Goal: Use online tool/utility: Utilize a website feature to perform a specific function

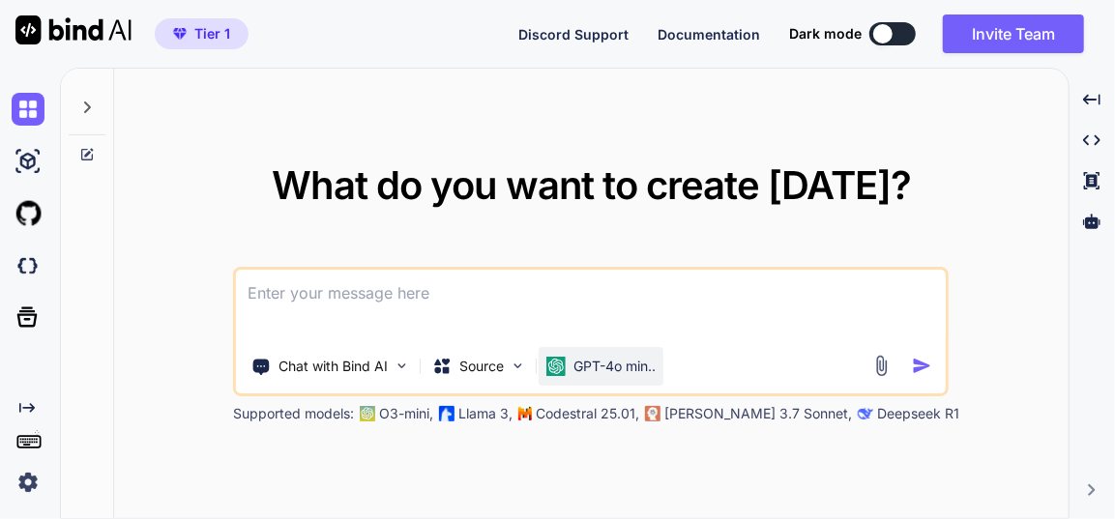
click at [586, 376] on div "GPT-4o min.." at bounding box center [601, 366] width 125 height 39
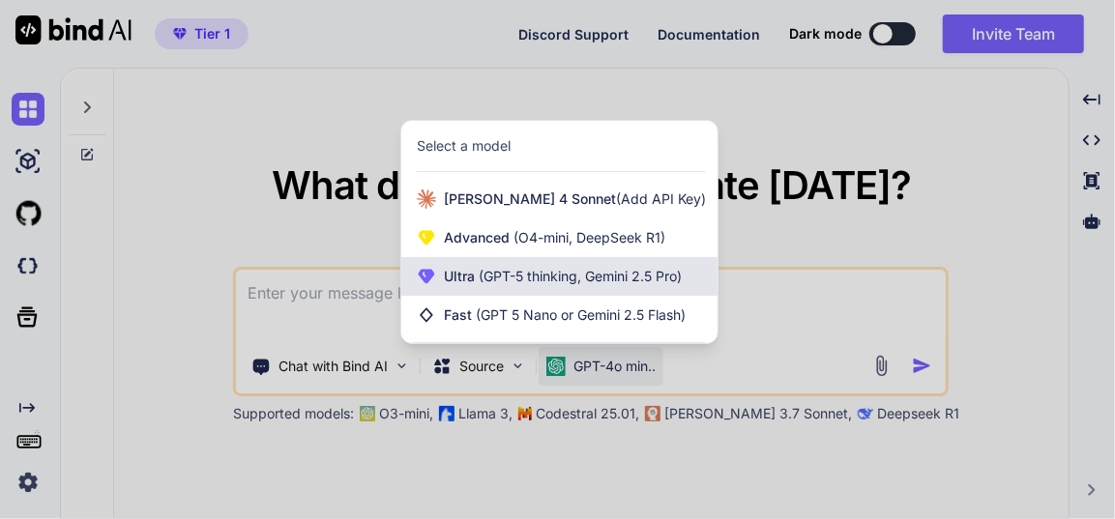
click at [572, 264] on div "Ultra (GPT-5 thinking, Gemini 2.5 Pro)" at bounding box center [559, 276] width 316 height 39
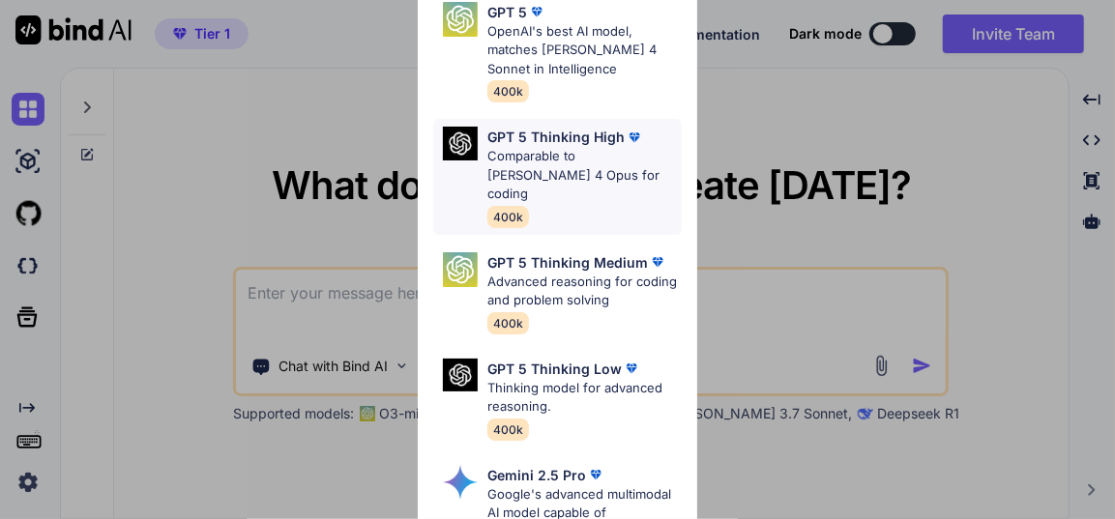
click at [604, 152] on p "Comparable to [PERSON_NAME] 4 Opus for coding" at bounding box center [583, 175] width 193 height 57
type textarea "x"
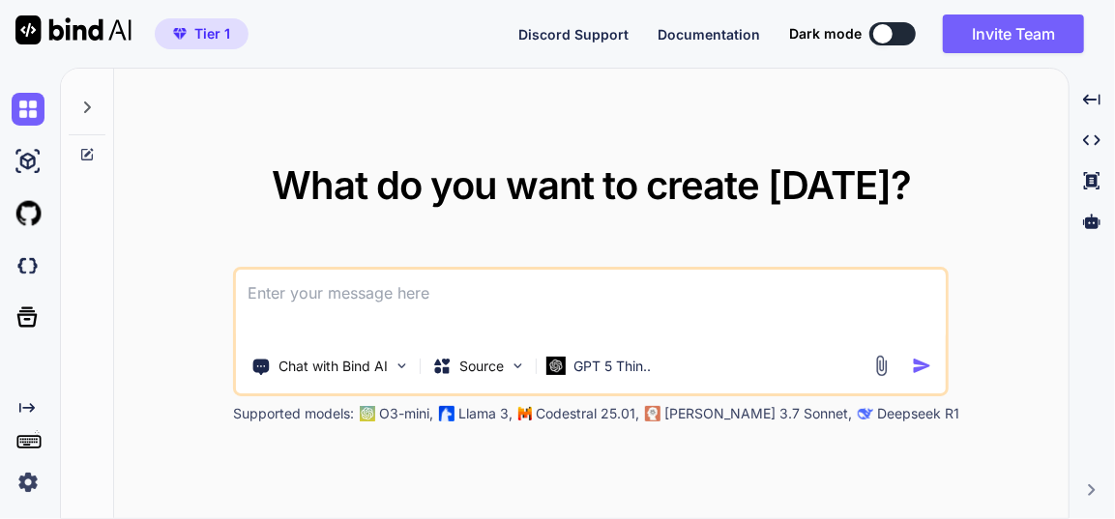
click at [419, 300] on textarea at bounding box center [591, 306] width 710 height 72
type textarea "m"
type textarea "x"
type textarea "ma"
type textarea "x"
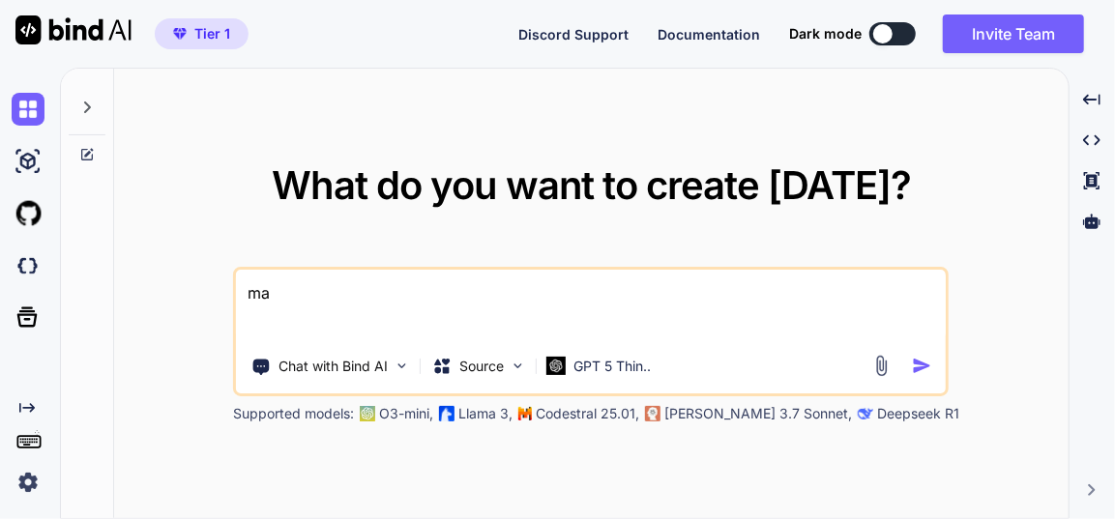
type textarea "mak"
type textarea "x"
type textarea "make"
type textarea "x"
type textarea "make"
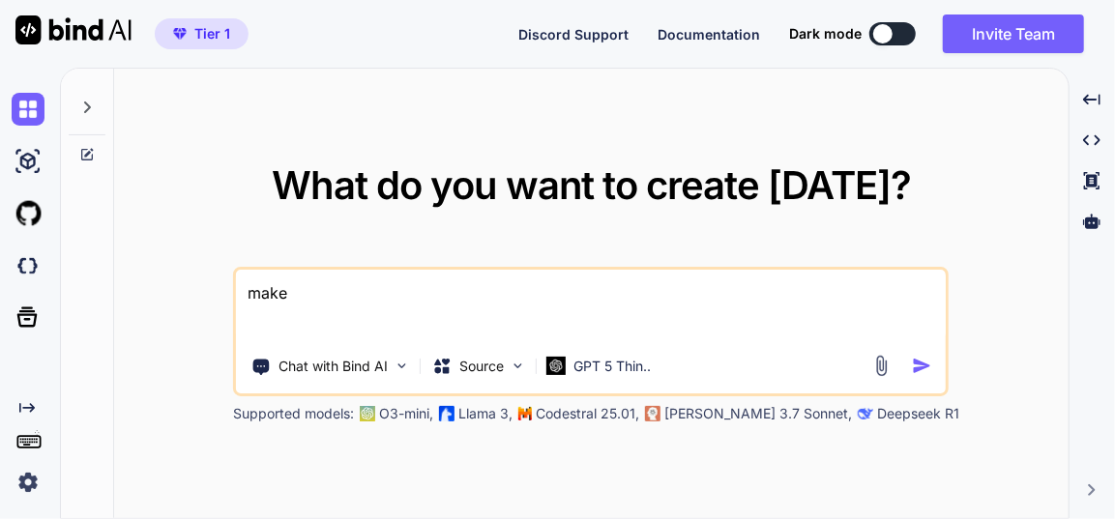
type textarea "x"
type textarea "make a"
type textarea "x"
type textarea "make a"
type textarea "x"
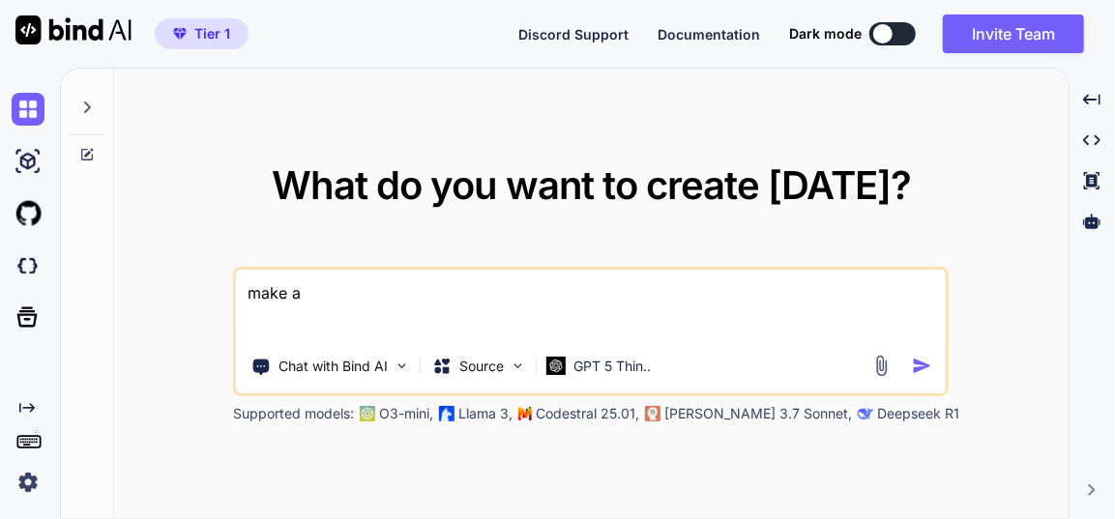
type textarea "make a t"
type textarea "x"
type textarea "make a to"
type textarea "x"
type textarea "make a too"
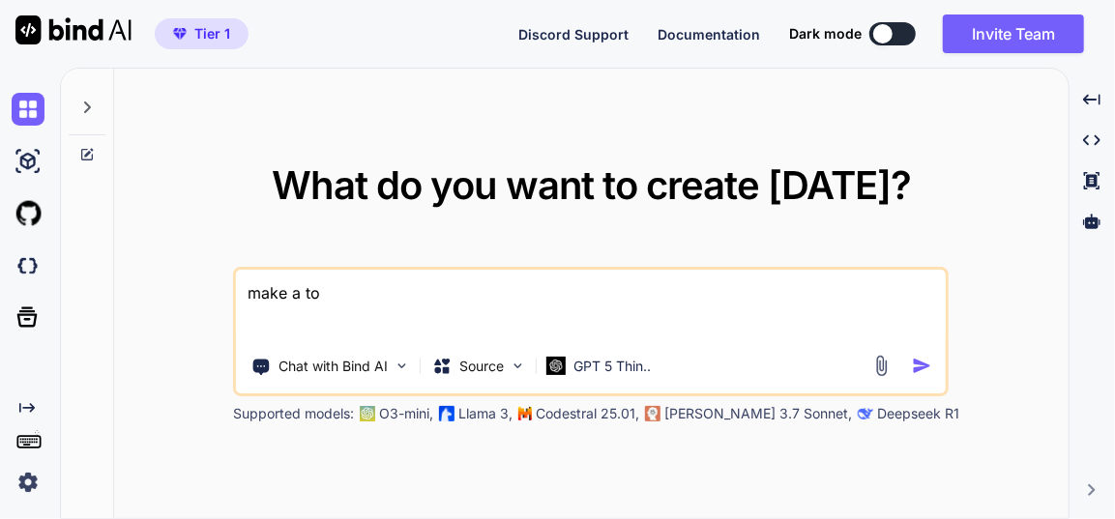
type textarea "x"
type textarea "make a tool"
type textarea "x"
type textarea "make a tool"
type textarea "x"
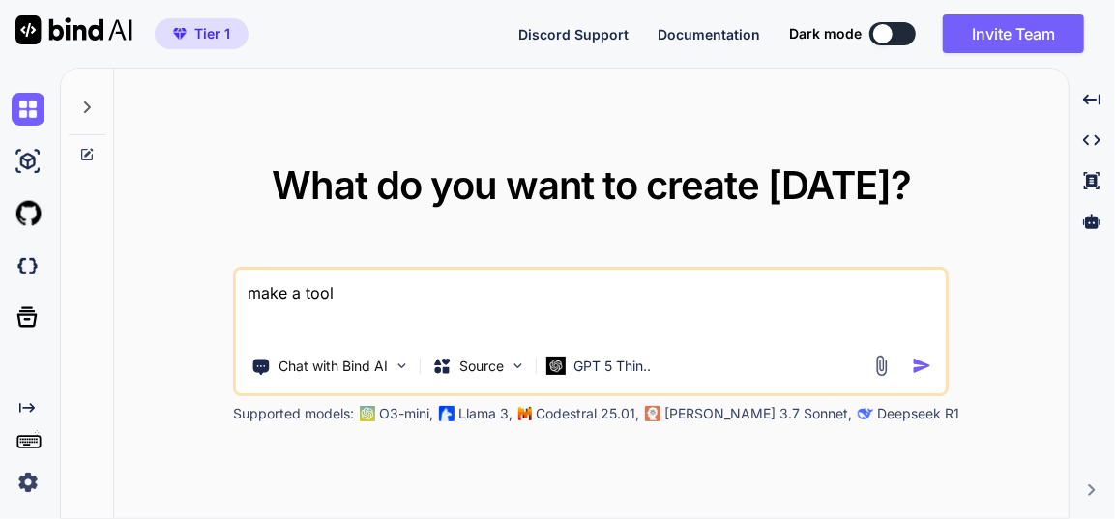
type textarea "make a tool t"
type textarea "x"
type textarea "make a tool th"
type textarea "x"
type textarea "make a tool tha"
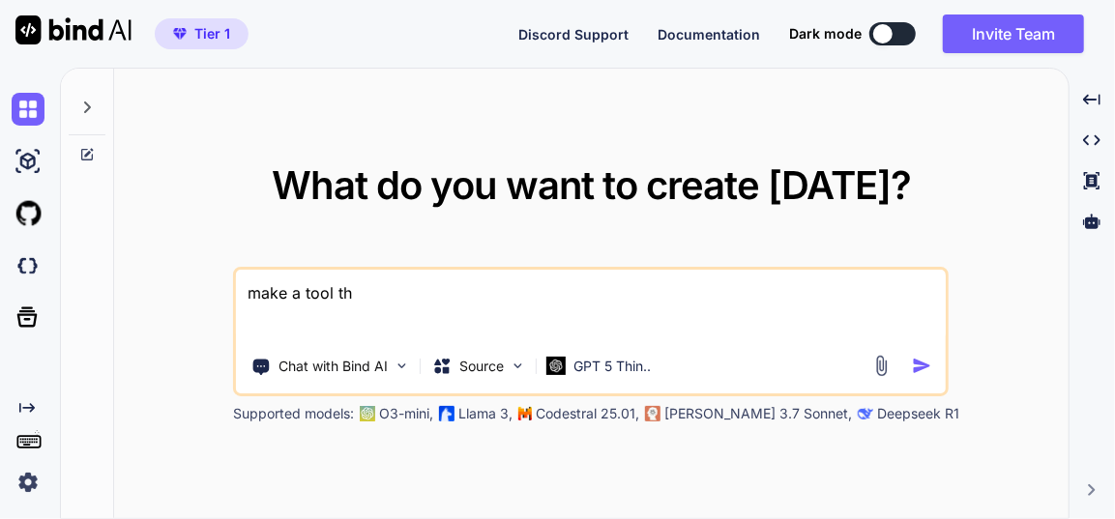
type textarea "x"
type textarea "make a tool that"
type textarea "x"
type textarea "make a tool that"
type textarea "x"
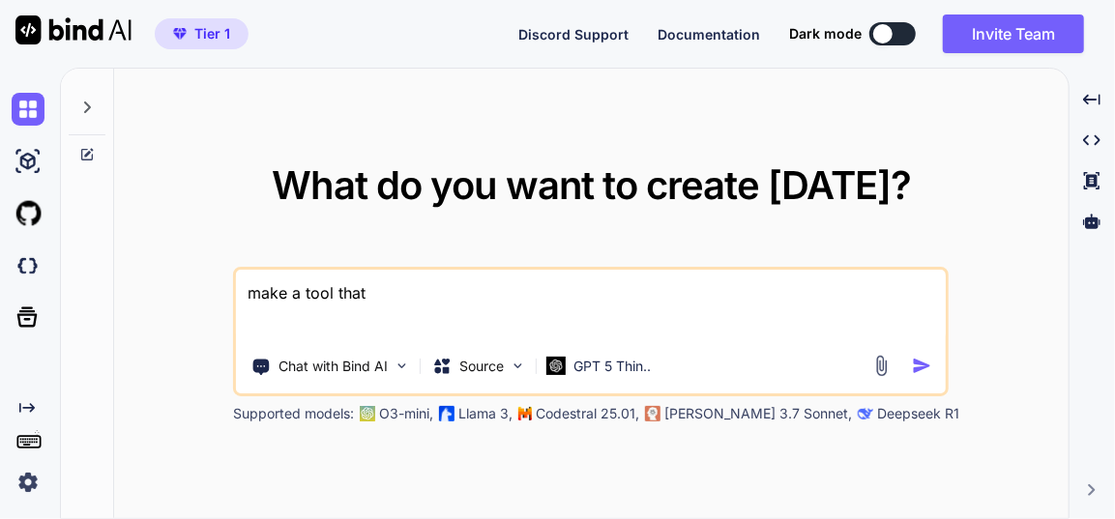
type textarea "make a tool that c"
type textarea "x"
type textarea "make a tool that co"
type textarea "x"
type textarea "make a tool that con"
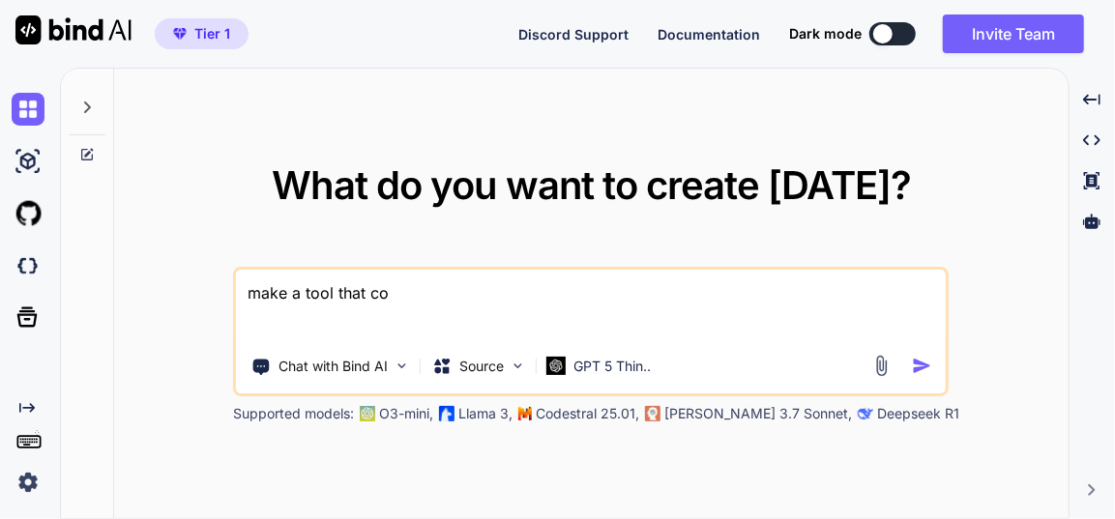
type textarea "x"
type textarea "make a tool that conv"
type textarea "x"
type textarea "make a tool that conve"
type textarea "x"
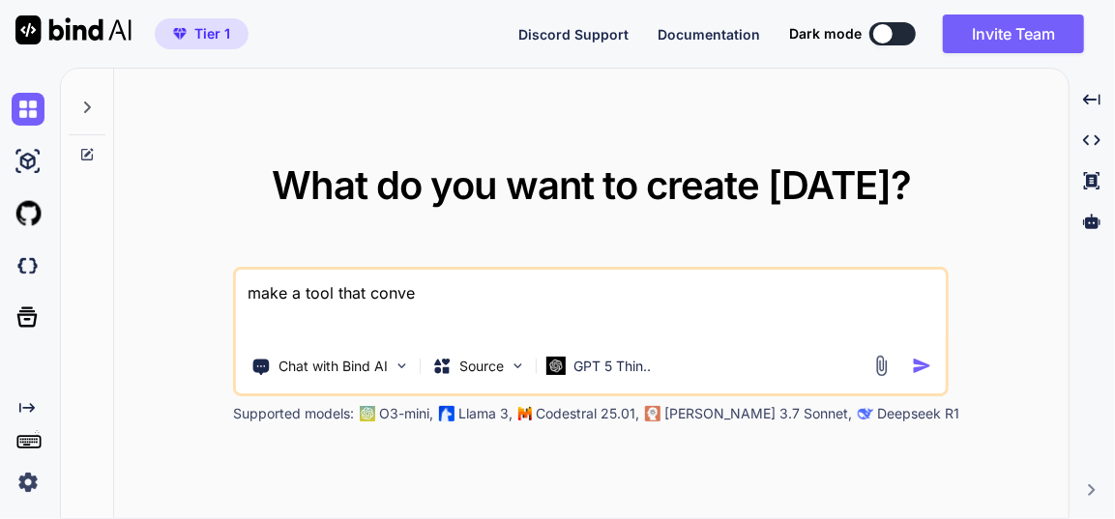
type textarea "make a tool that conver"
type textarea "x"
type textarea "make a tool that convert"
type textarea "x"
type textarea "make a tool that convert"
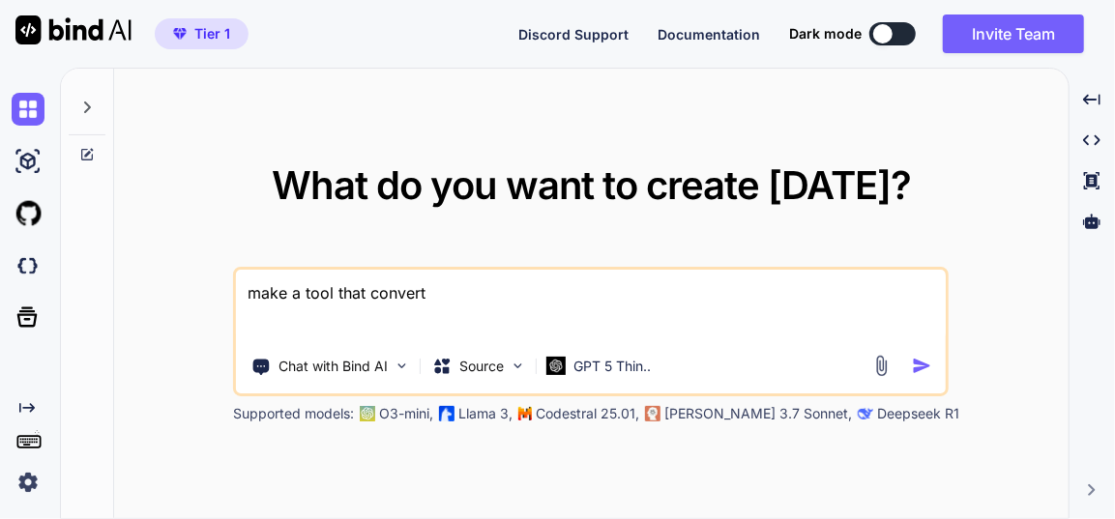
type textarea "x"
type textarea "make a tool that convert i"
type textarea "x"
type textarea "make a tool that convert im"
type textarea "x"
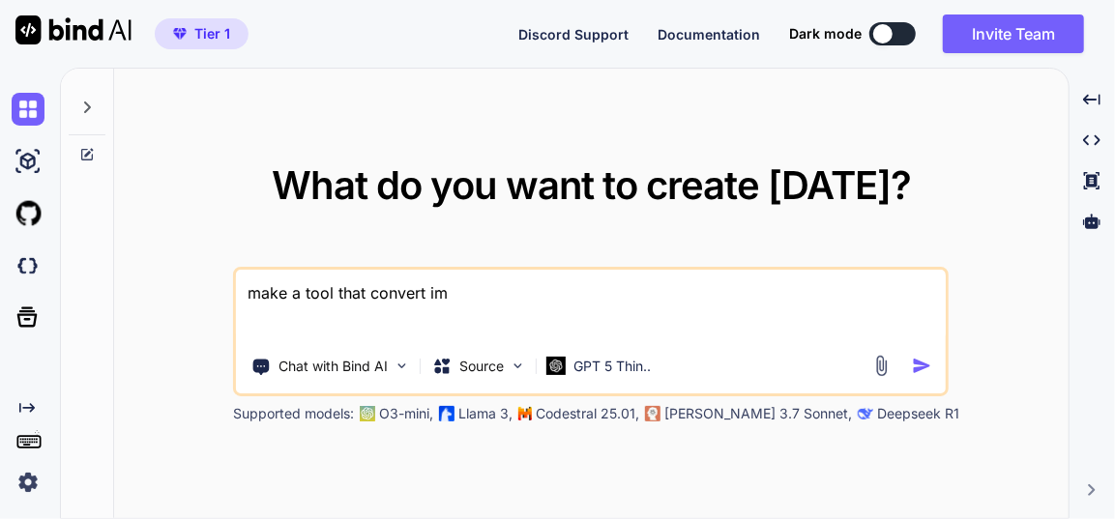
type textarea "make a tool that convert ima"
type textarea "x"
type textarea "make a tool that convert imag"
type textarea "x"
type textarea "make a tool that convert image"
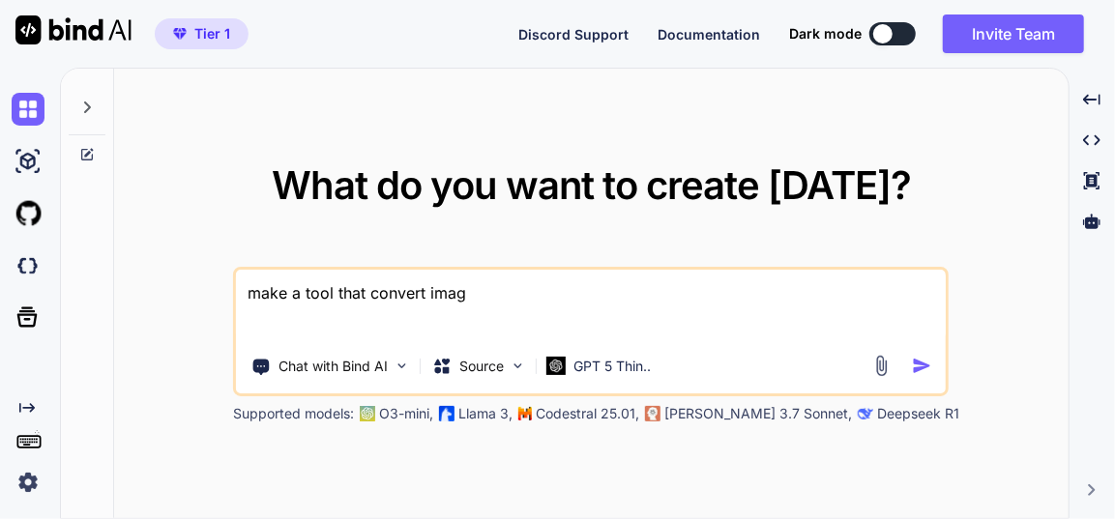
type textarea "x"
type textarea "make a tool that convert image"
type textarea "x"
type textarea "make a tool that convert image t"
type textarea "x"
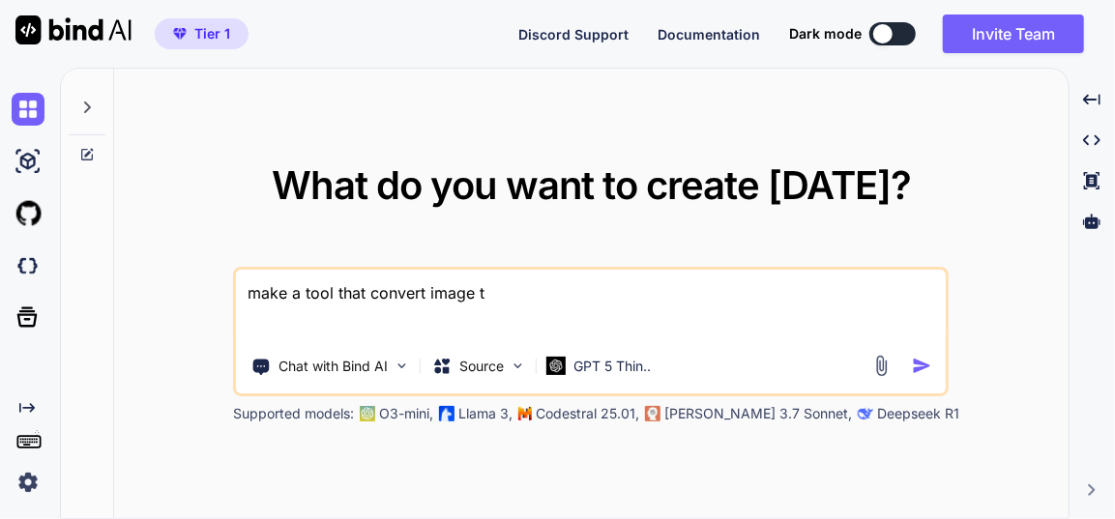
type textarea "make a tool that convert image to"
type textarea "x"
type textarea "make a tool that convert image to"
type textarea "x"
type textarea "make a tool that convert image to w"
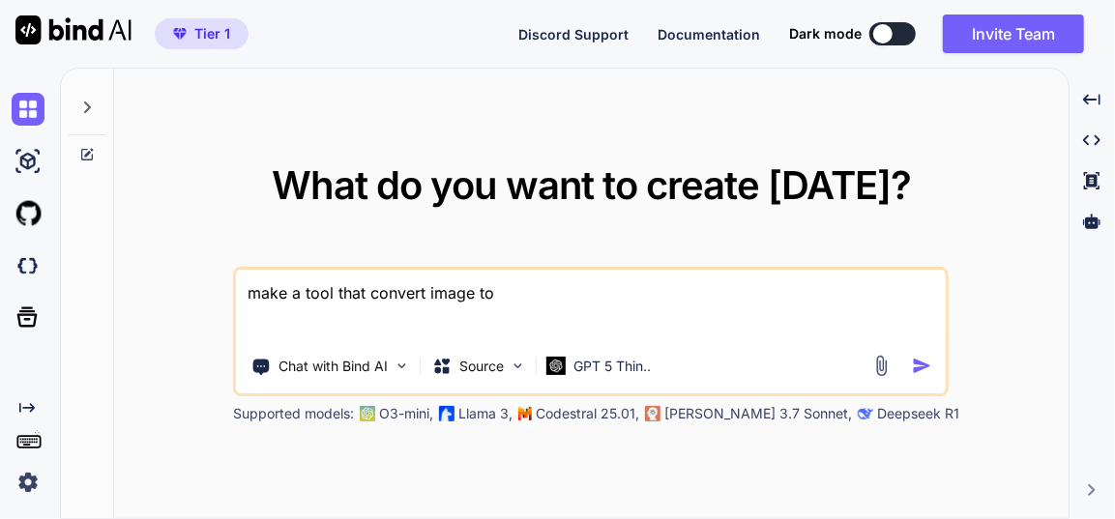
type textarea "x"
type textarea "make a tool that convert image to we"
type textarea "x"
type textarea "make a tool that convert image to web"
type textarea "x"
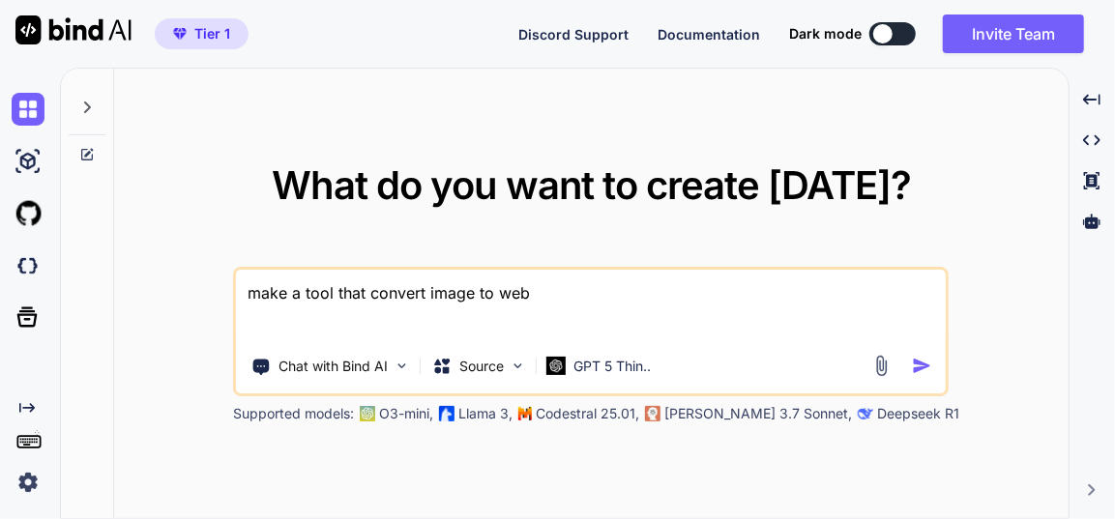
type textarea "make a tool that convert image to webp"
type textarea "x"
type textarea "make a tool that convert image to webp,"
type textarea "x"
type textarea "make a tool that convert image to webp,"
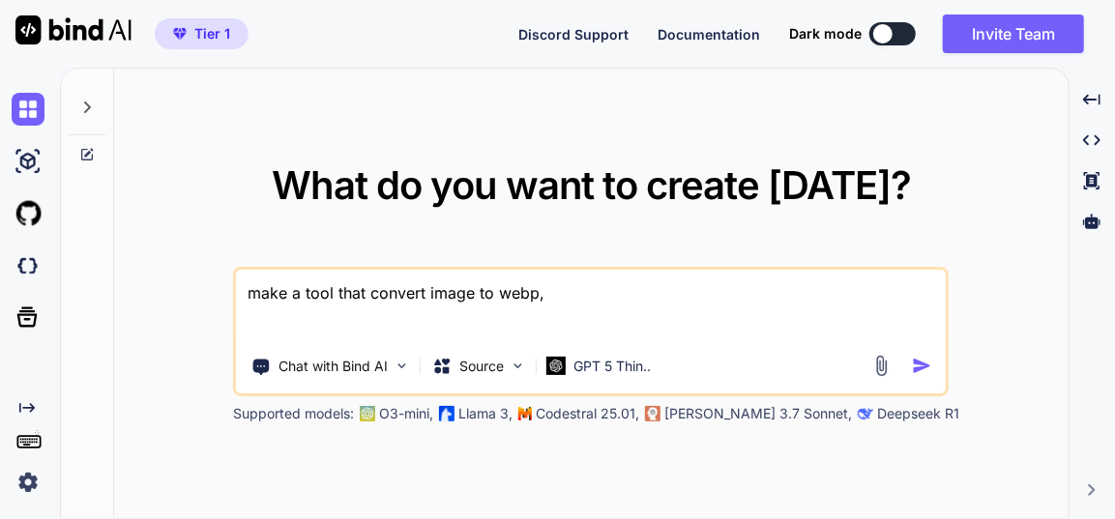
type textarea "x"
type textarea "make a tool that convert image to webp, a"
type textarea "x"
type textarea "make a tool that convert image to webp, as"
type textarea "x"
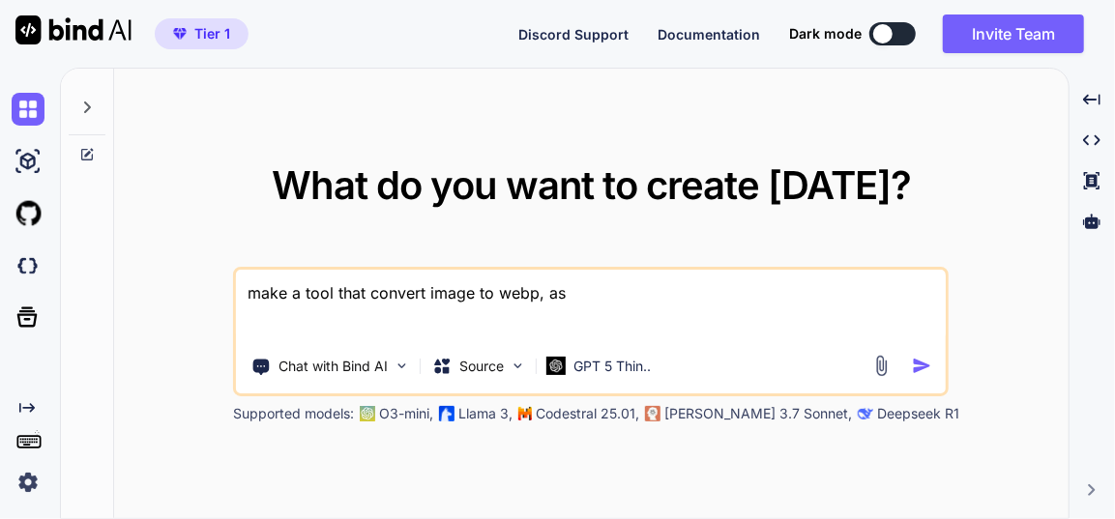
type textarea "make a tool that convert image to webp, as"
type textarea "x"
type textarea "make a tool that convert image to webp, as q"
type textarea "x"
type textarea "make a tool that convert image to webp, as qu"
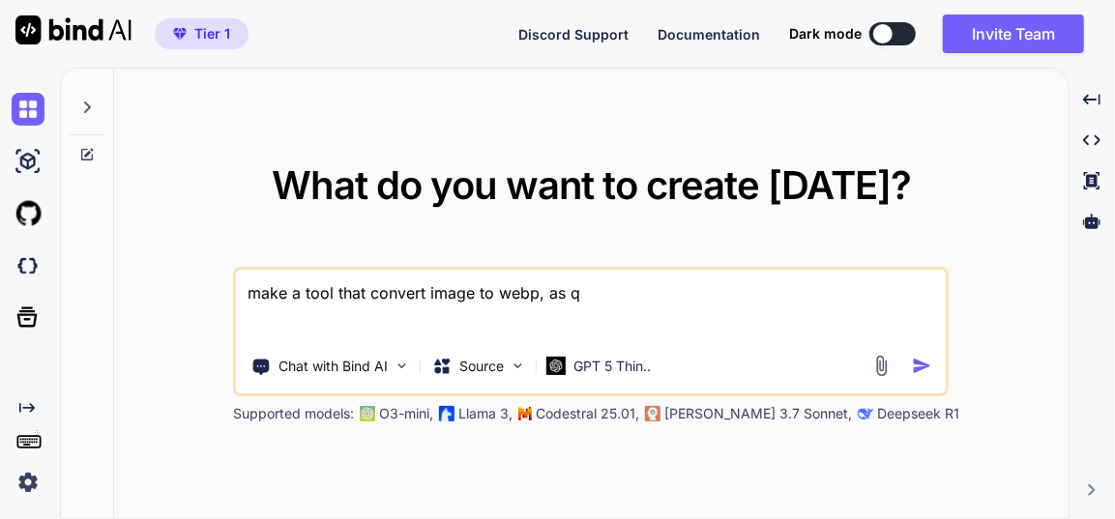
type textarea "x"
type textarea "make a tool that convert image to webp, as qua"
type textarea "x"
type textarea "make a tool that convert image to webp, as qual"
type textarea "x"
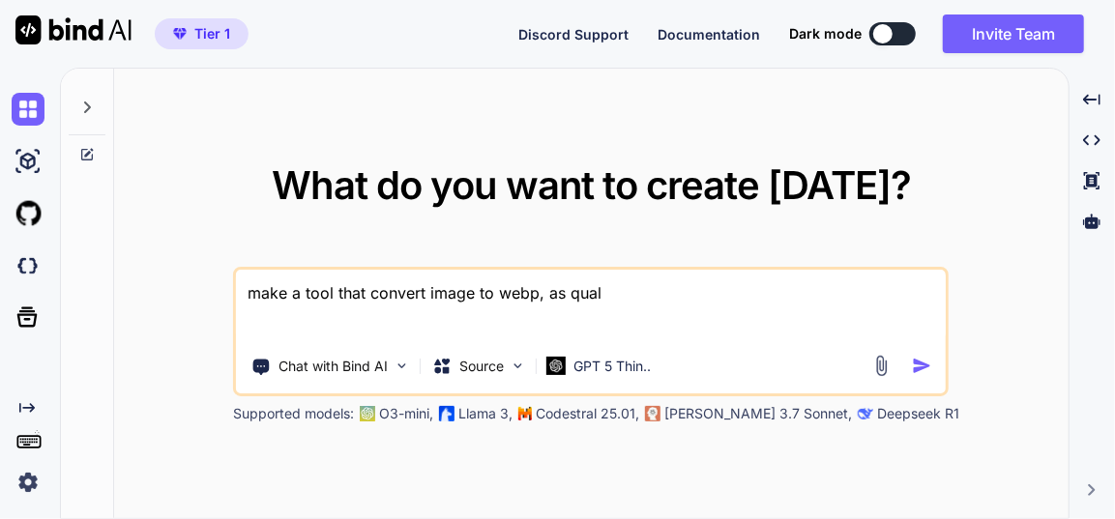
type textarea "make a tool that convert image to webp, as quali"
type textarea "x"
type textarea "make a tool that convert image to webp, as qualit"
type textarea "x"
type textarea "make a tool that convert image to webp, as quality"
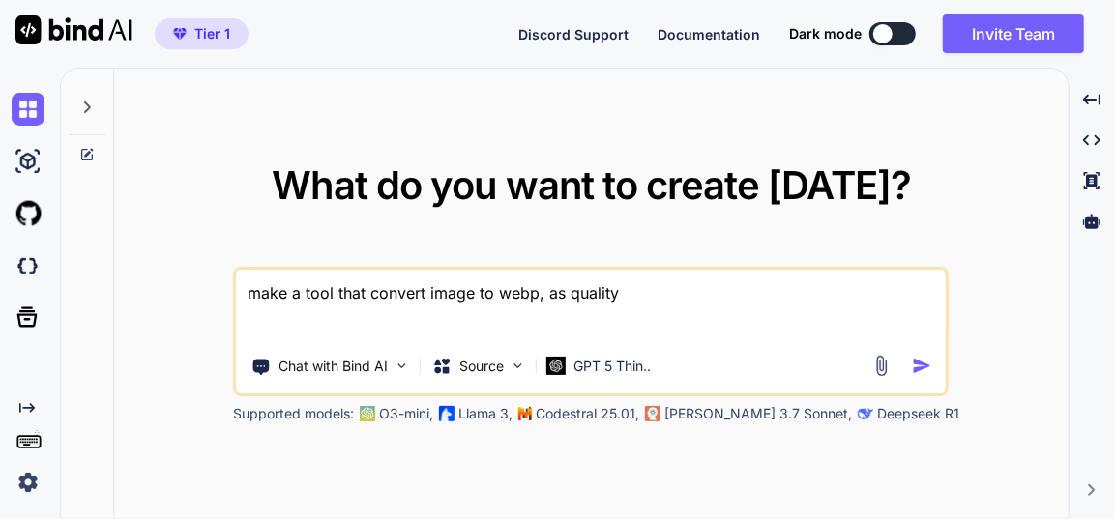
type textarea "x"
type textarea "make a tool that convert image to webp, as quality"
type textarea "x"
type textarea "make a tool that convert image to webp, as quality r"
type textarea "x"
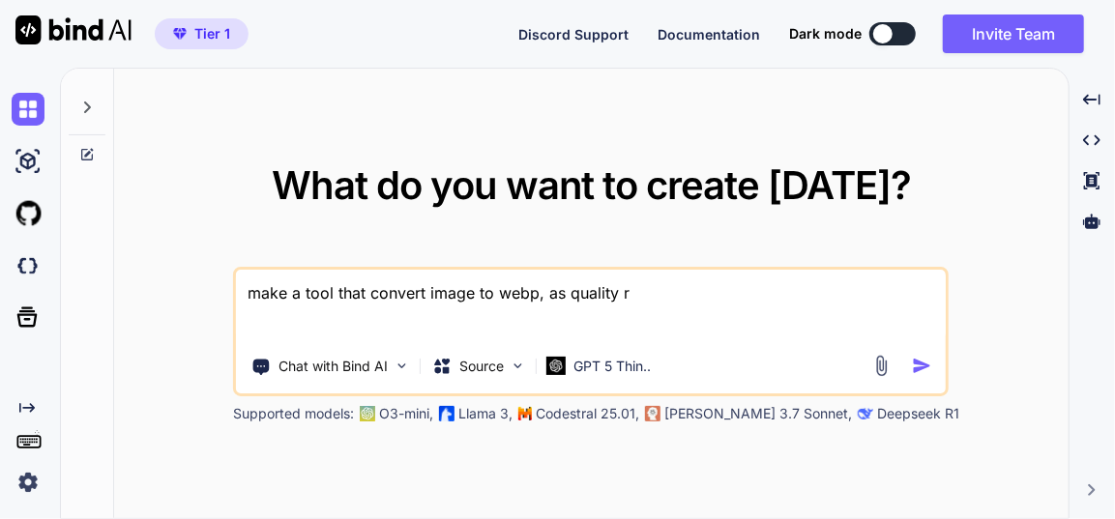
type textarea "make a tool that convert image to webp, as quality re"
type textarea "x"
type textarea "make a tool that convert image to webp, as quality rem"
type textarea "x"
type textarea "make a tool that convert image to webp, as quality rema"
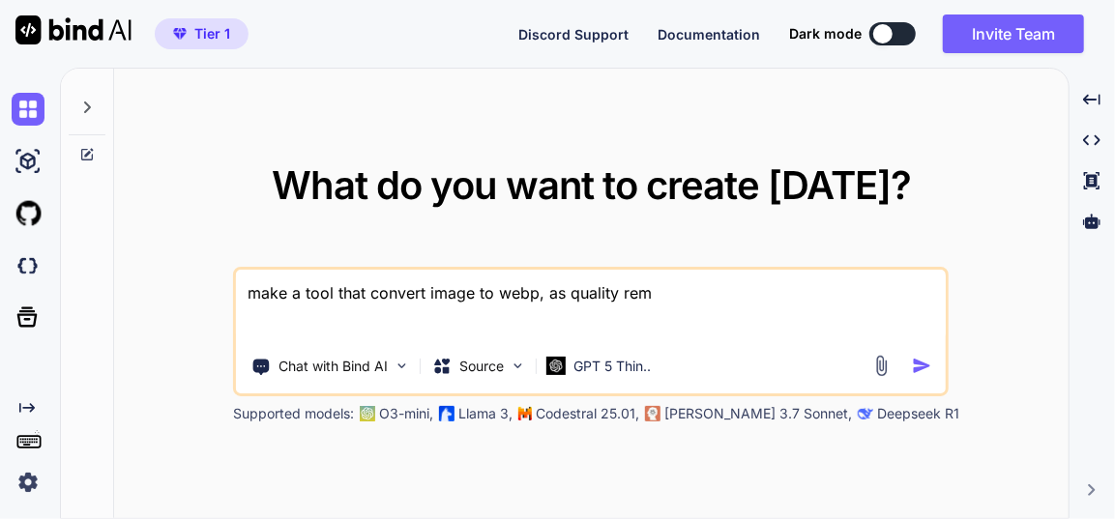
type textarea "x"
type textarea "make a tool that convert image to webp, as quality remai"
type textarea "x"
type textarea "make a tool that convert image to webp, as quality remain"
type textarea "x"
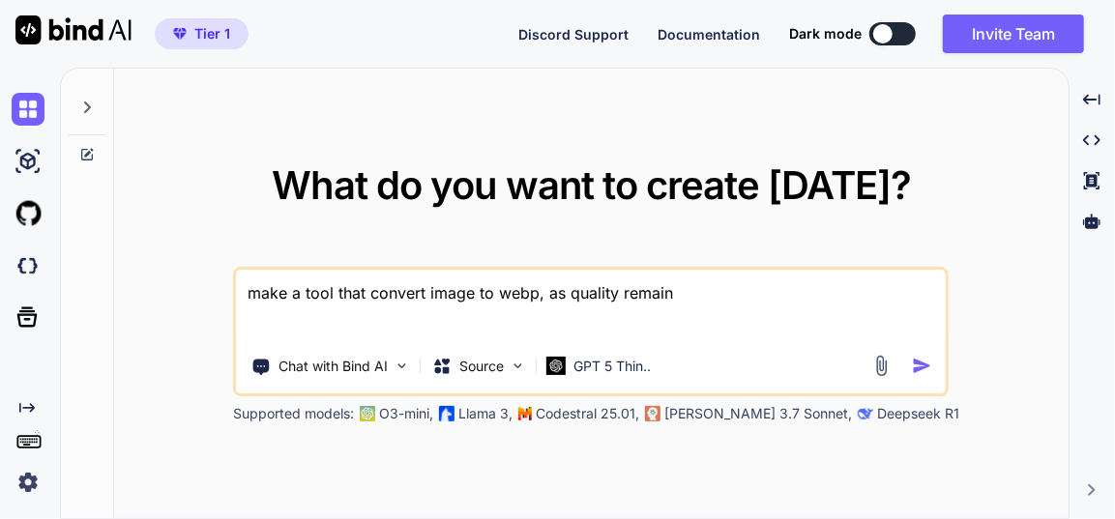
type textarea "make a tool that convert image to webp, as quality remain"
type textarea "x"
type textarea "make a tool that convert image to webp, as quality remain s"
type textarea "x"
type textarea "make a tool that convert image to webp, as quality remain sa"
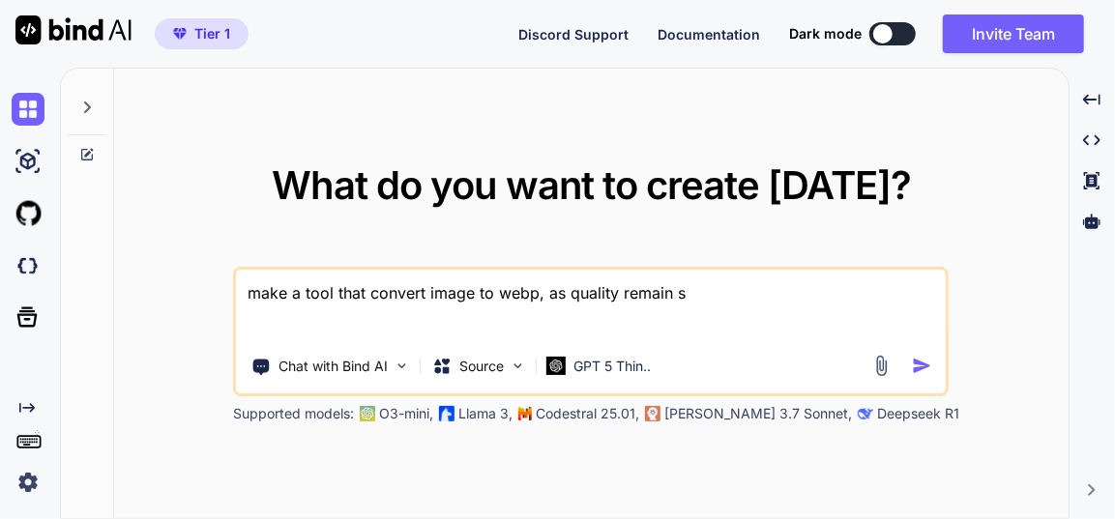
type textarea "x"
type textarea "make a tool that convert image to webp, as quality remain [PERSON_NAME]"
type textarea "x"
type textarea "make a tool that convert image to webp, as quality remain same"
type textarea "x"
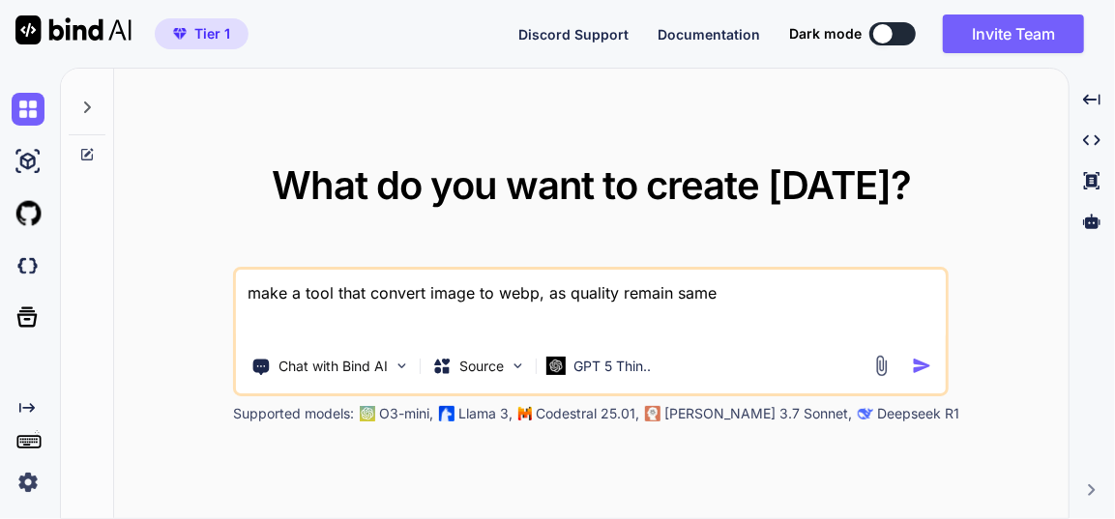
type textarea "make a tool that convert image to webp, as quality remain same"
type textarea "x"
type textarea "make a tool that convert image to webp, as quality remain same"
type textarea "x"
type textarea "make a tool that convert image to webp, as quality remain same,"
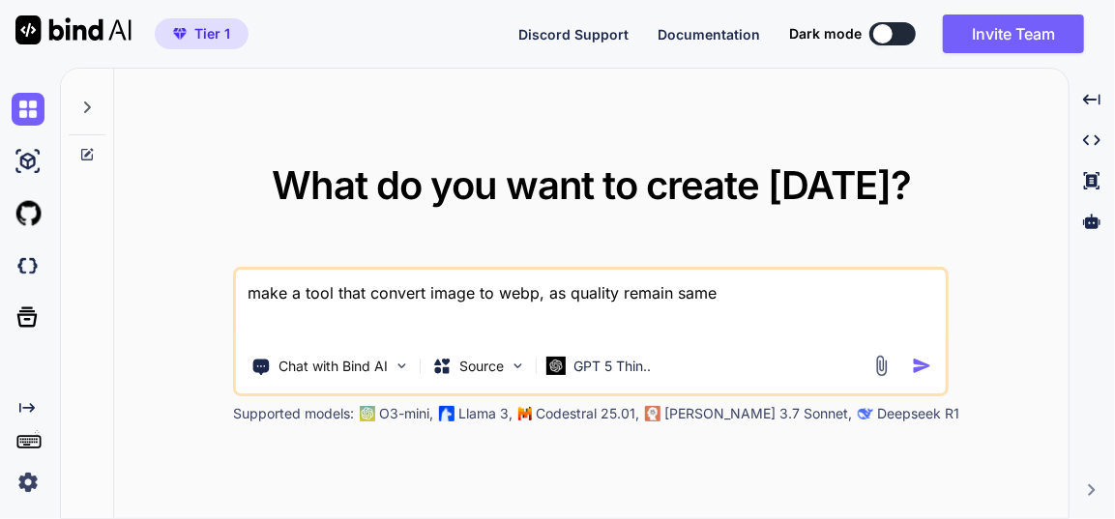
type textarea "x"
type textarea "make a tool that convert image to webp, as quality remain same,"
type textarea "x"
type textarea "make a tool that convert image to webp, as quality remain same, m"
type textarea "x"
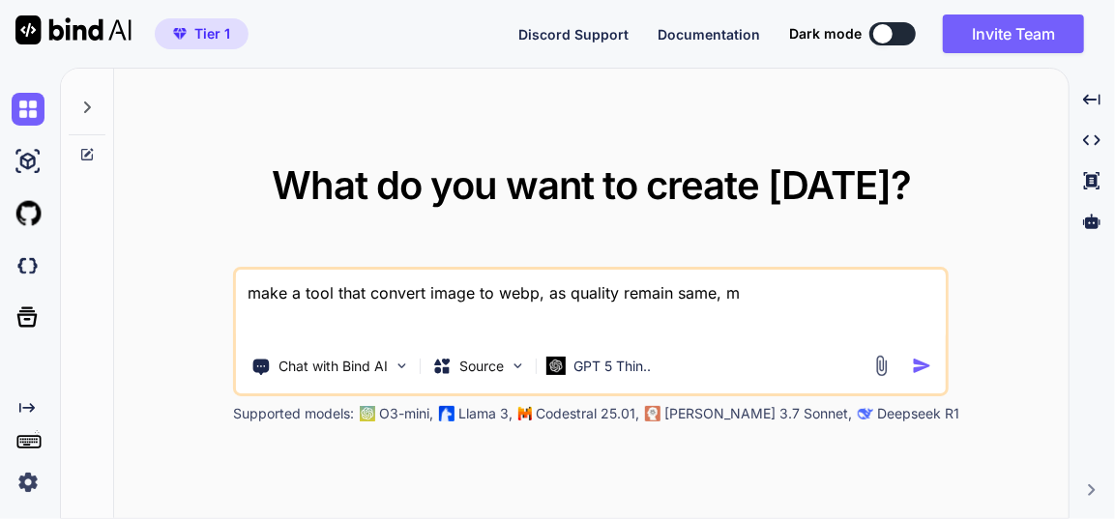
type textarea "make a tool that convert image to webp, as quality remain same, ma"
type textarea "x"
type textarea "make a tool that convert image to webp, as quality remain same, mak"
type textarea "x"
type textarea "make a tool that convert image to webp, as quality remain same, make"
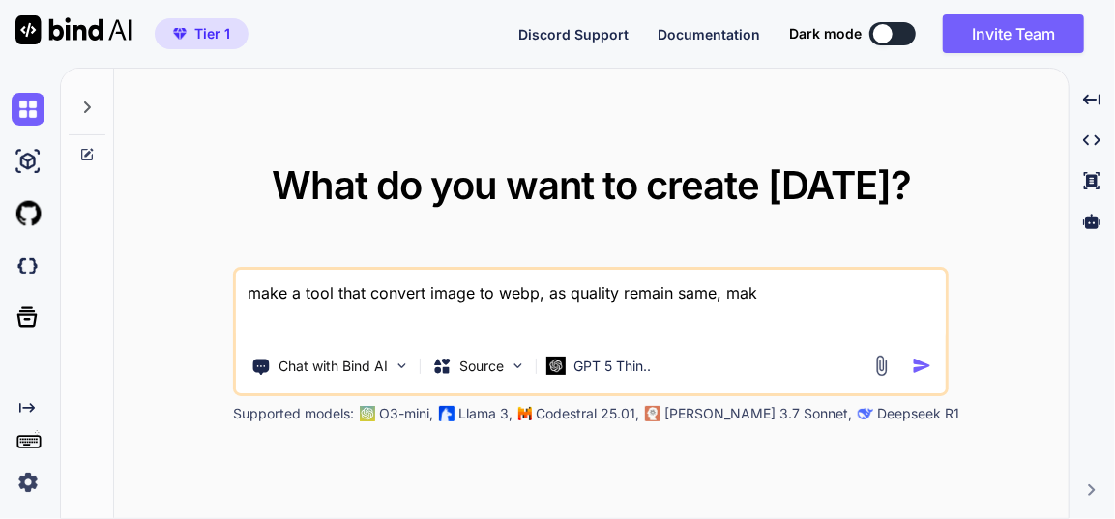
type textarea "x"
type textarea "make a tool that convert image to webp, as quality remain same, make"
type textarea "x"
type textarea "make a tool that convert image to webp, as quality remain same, make s"
type textarea "x"
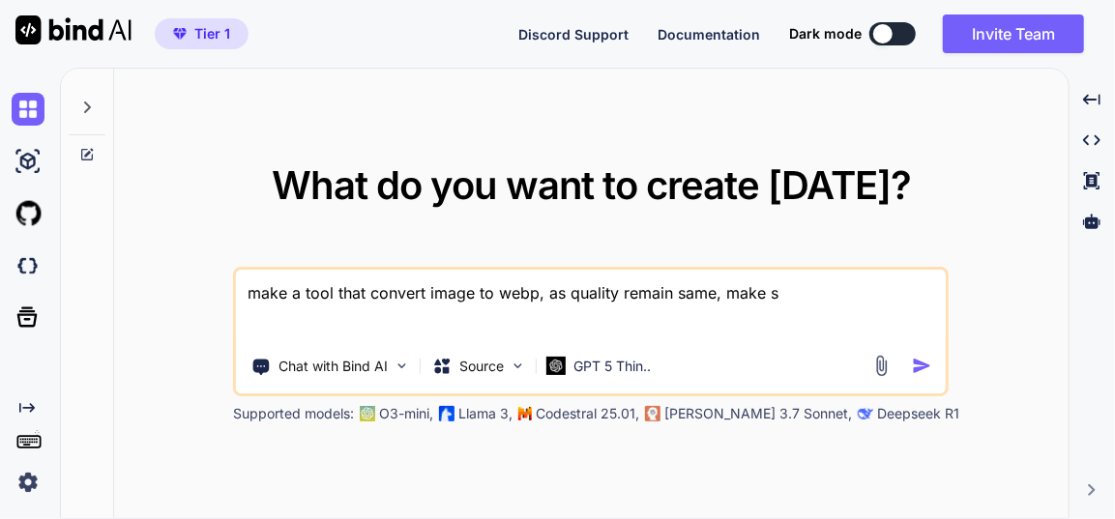
type textarea "make a tool that convert image to webp, as quality remain same, make su"
type textarea "x"
type textarea "make a tool that convert image to webp, as quality remain same, make sur"
type textarea "x"
type textarea "make a tool that convert image to webp, as quality remain same, make sure"
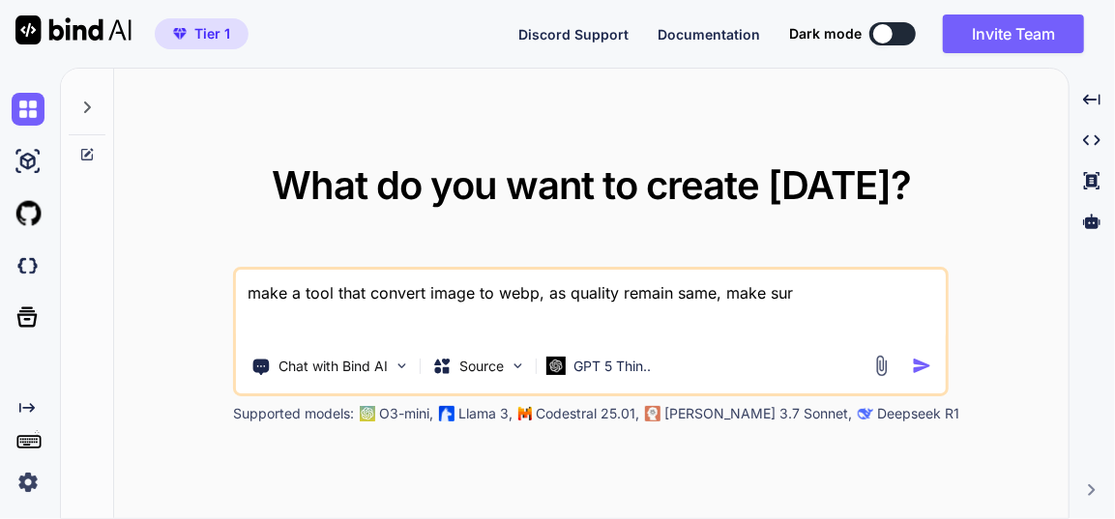
type textarea "x"
type textarea "make a tool that convert image to webp, as quality remain same, make [PERSON_NA…"
type textarea "x"
type textarea "make a tool that convert image to webp, as quality remain same, make [PERSON_NA…"
type textarea "x"
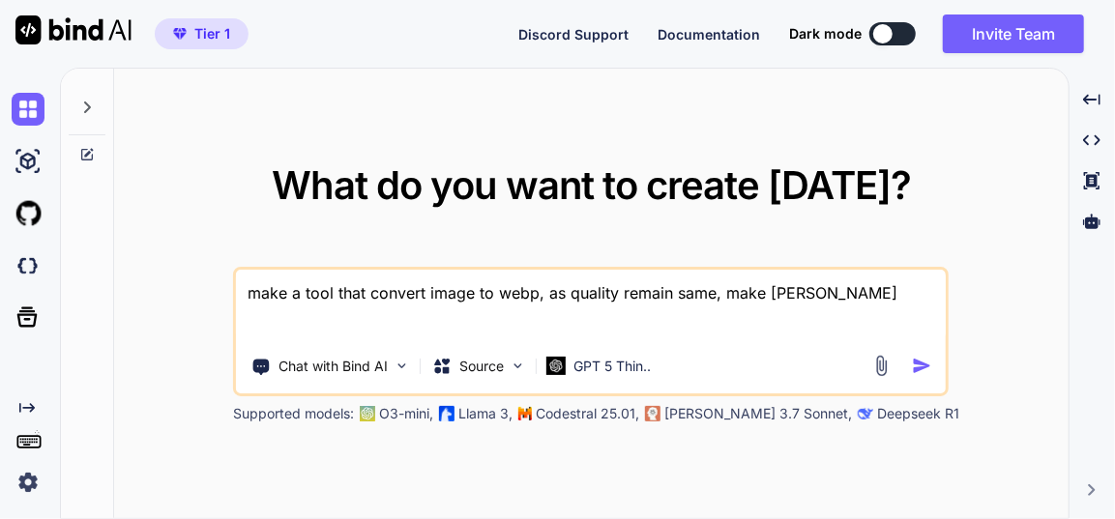
type textarea "make a tool that convert image to webp, as quality remain same, make sure"
type textarea "x"
type textarea "make a tool that convert image to webp, as quality remain same, make sure"
type textarea "x"
type textarea "make a tool that convert image to webp, as quality remain same, make sure w"
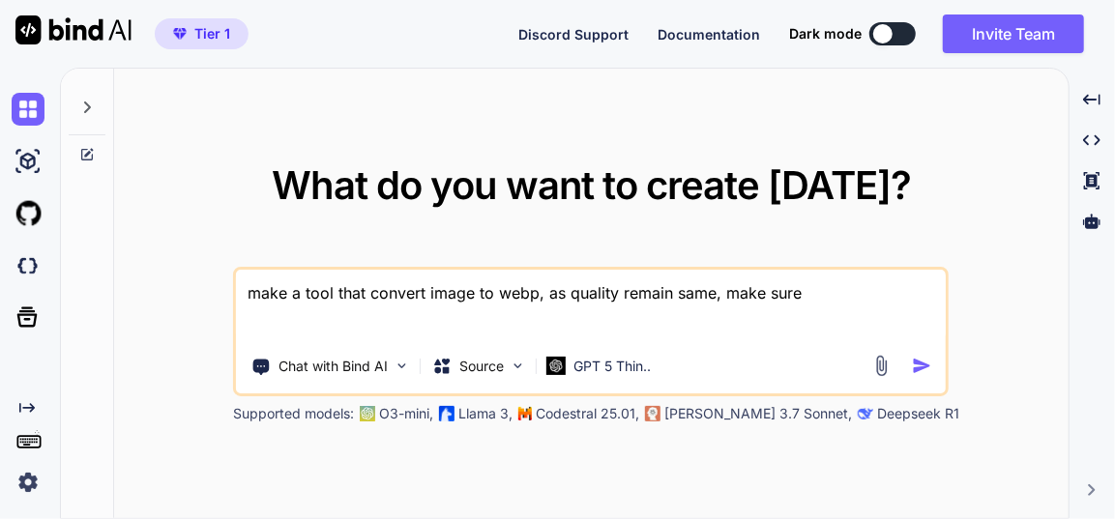
type textarea "x"
type textarea "make a tool that convert image to webp, as quality remain same, make sure wi"
type textarea "x"
type textarea "make a tool that convert image to webp, as quality remain same, make sure wit"
type textarea "x"
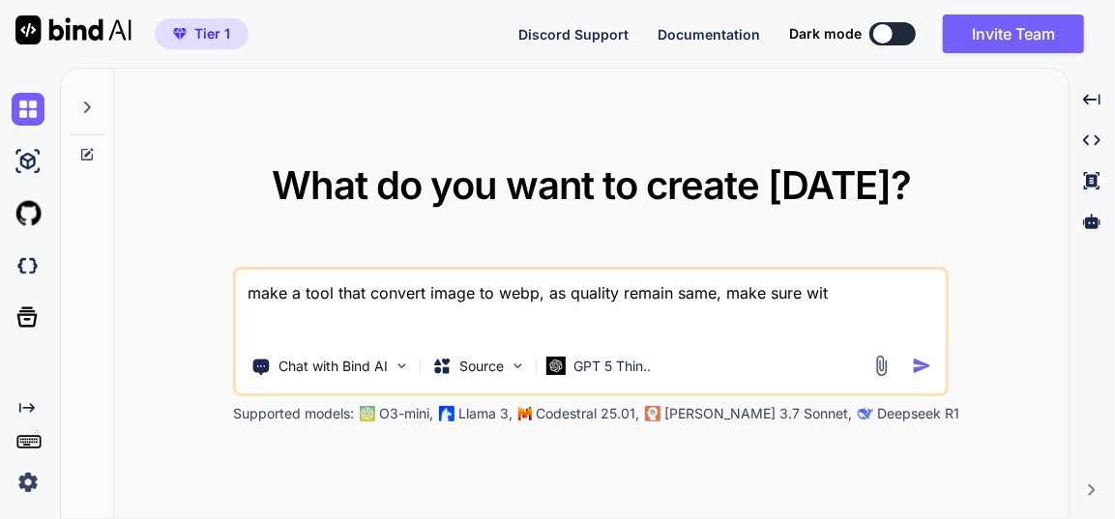
type textarea "make a tool that convert image to webp, as quality remain same, make sure with"
type textarea "x"
type textarea "make a tool that convert image to webp, as quality remain same, make sure witho"
type textarea "x"
type textarea "make a tool that convert image to webp, as quality remain same, make sure withou"
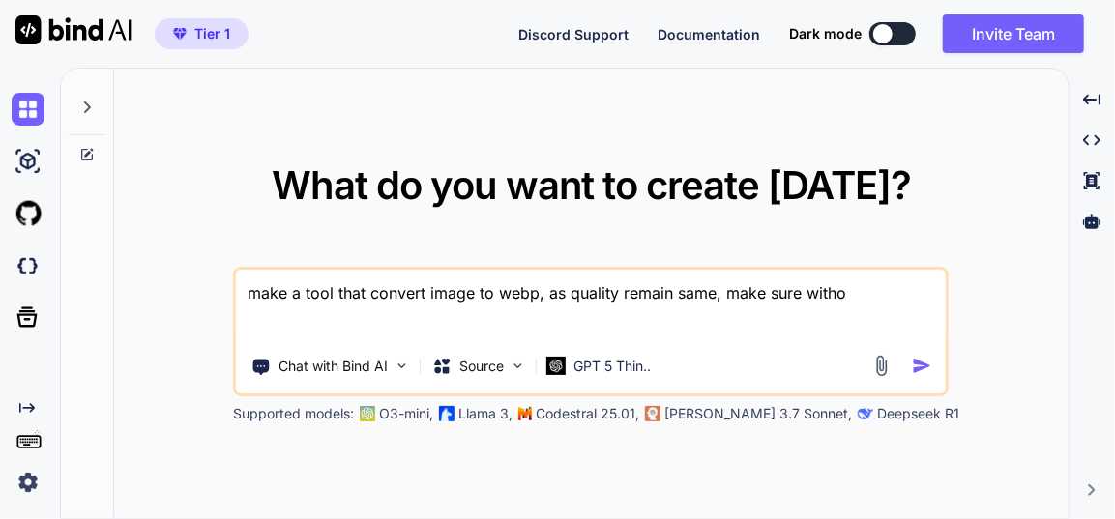
type textarea "x"
type textarea "make a tool that convert image to webp, as quality remain same, make sure witho…"
type textarea "x"
type textarea "make a tool that convert image to webp, as quality remain same, make sure witho…"
type textarea "x"
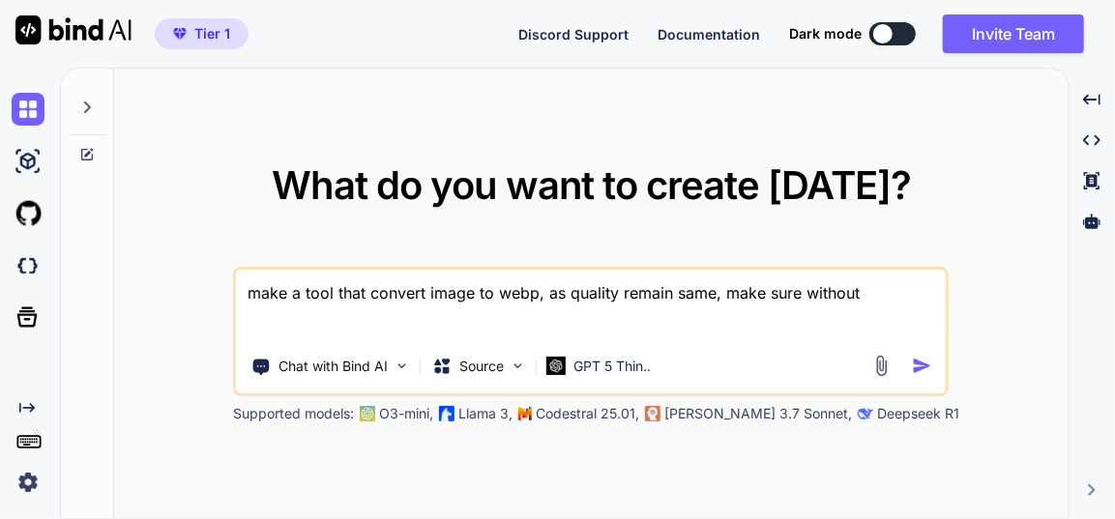
type textarea "make a tool that convert image to webp, as quality remain same, make sure witho…"
type textarea "x"
type textarea "make a tool that convert image to webp, as quality remain same, make sure witho…"
type textarea "x"
type textarea "make a tool that convert image to webp, as quality remain same, make sure witho…"
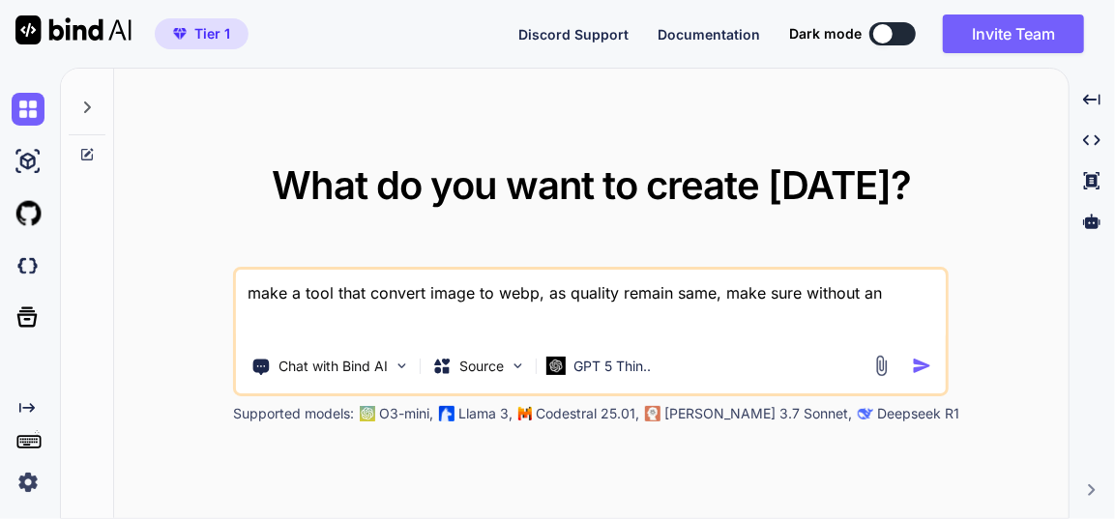
type textarea "x"
type textarea "make a tool that convert image to webp, as quality remain same, make sure witho…"
type textarea "x"
type textarea "make a tool that convert image to webp, as quality remain same, make sure witho…"
type textarea "x"
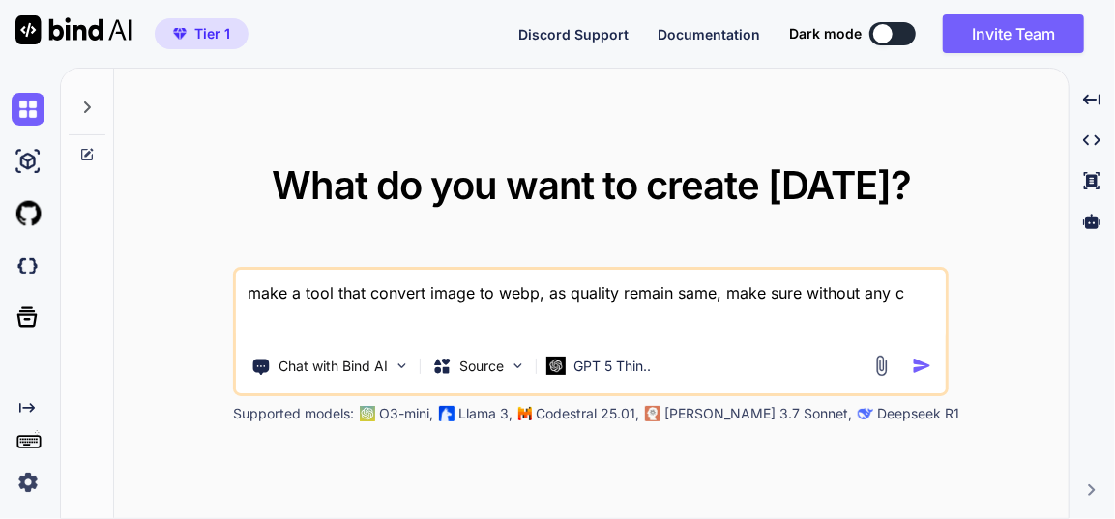
type textarea "make a tool that convert image to webp, as quality remain same, make sure witho…"
type textarea "x"
type textarea "make a tool that convert image to webp, as quality remain same, make sure witho…"
type textarea "x"
type textarea "make a tool that convert image to webp, as quality remain same, make sure witho…"
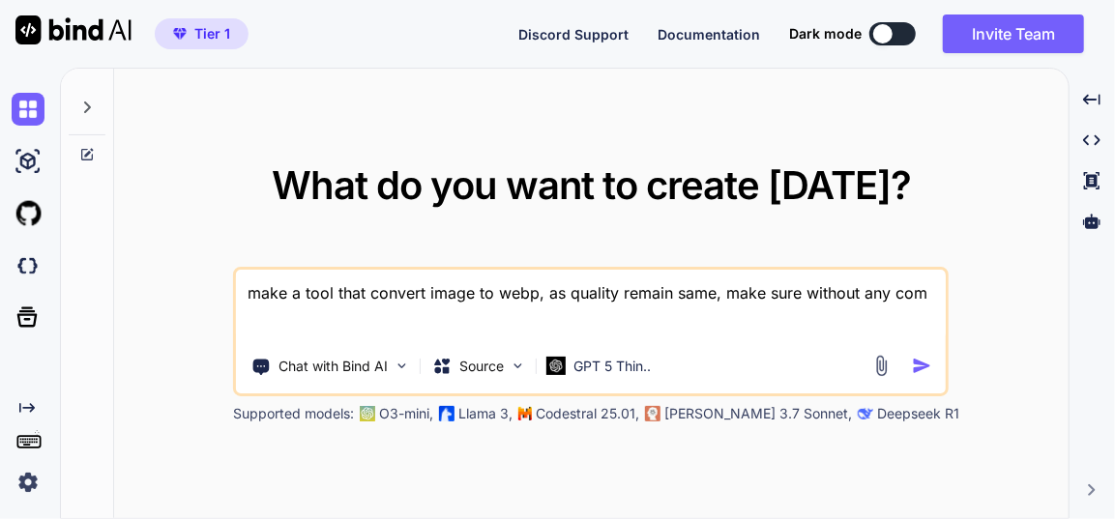
type textarea "x"
type textarea "make a tool that convert image to webp, as quality remain same, make sure witho…"
type textarea "x"
type textarea "make a tool that convert image to webp, as quality remain same, make sure witho…"
type textarea "x"
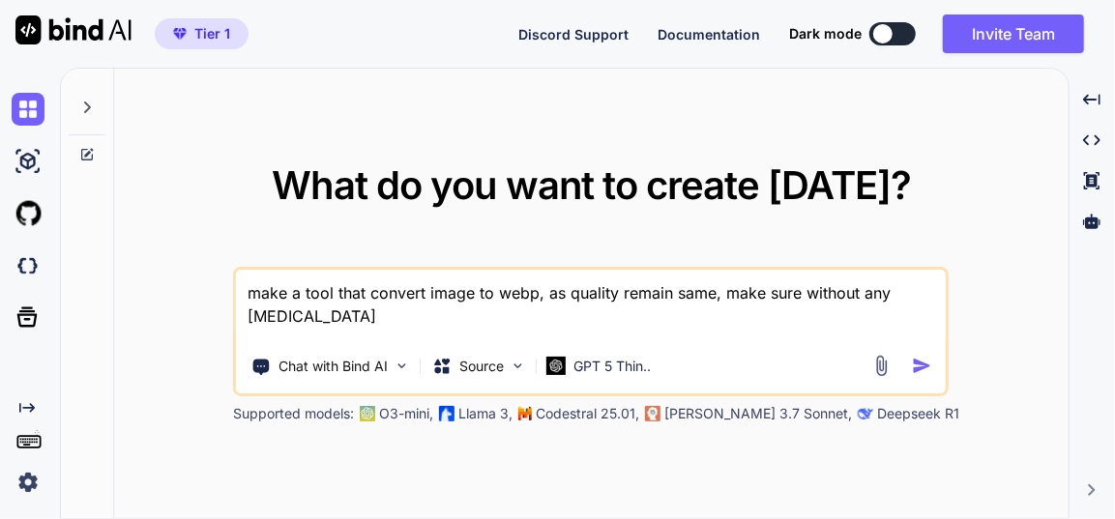
type textarea "make a tool that convert image to webp, as quality remain same, make sure witho…"
type textarea "x"
type textarea "make a tool that convert image to webp, as quality remain same, make sure witho…"
type textarea "x"
type textarea "make a tool that convert image to webp, as quality remain same, make sure witho…"
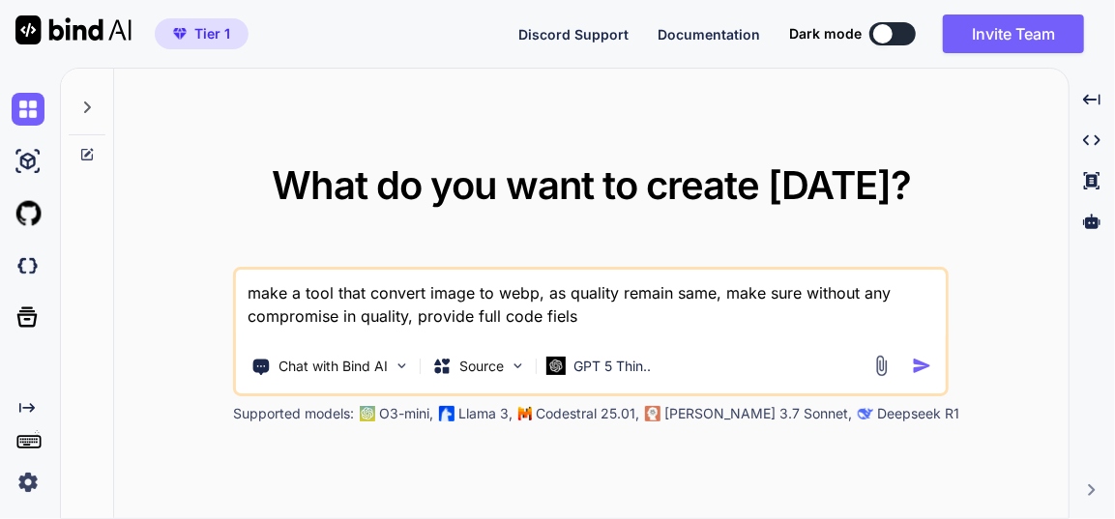
click at [412, 318] on textarea "make a tool that convert image to webp, as quality remain same, make sure witho…" at bounding box center [591, 306] width 710 height 72
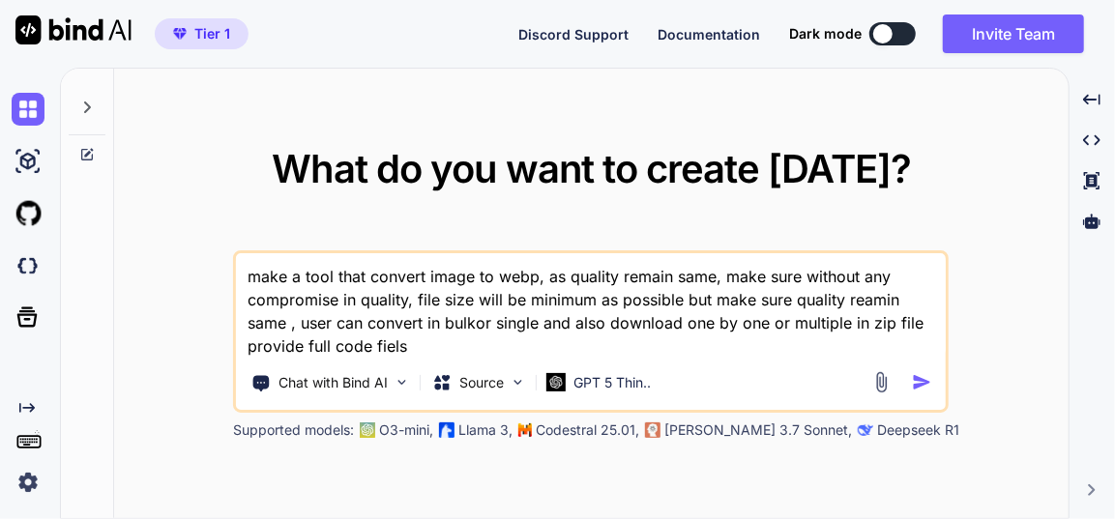
click at [406, 347] on textarea "make a tool that convert image to webp, as quality remain same, make sure witho…" at bounding box center [591, 305] width 710 height 104
click at [921, 385] on img "button" at bounding box center [922, 382] width 20 height 20
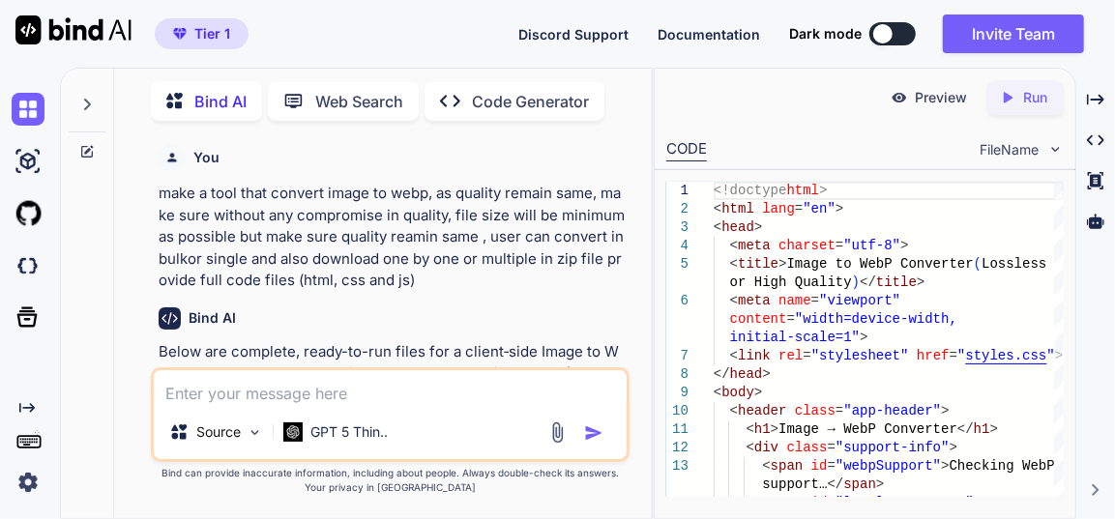
scroll to position [264, 0]
